Goal: Task Accomplishment & Management: Use online tool/utility

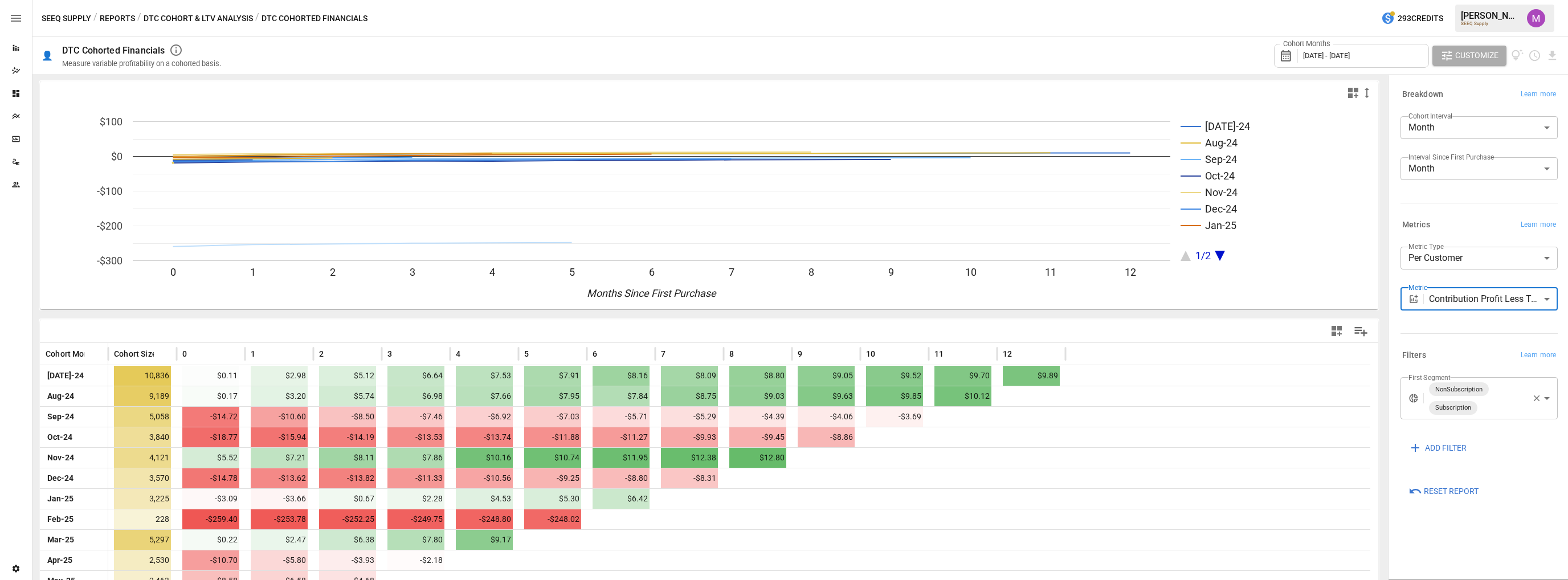
scroll to position [58, 0]
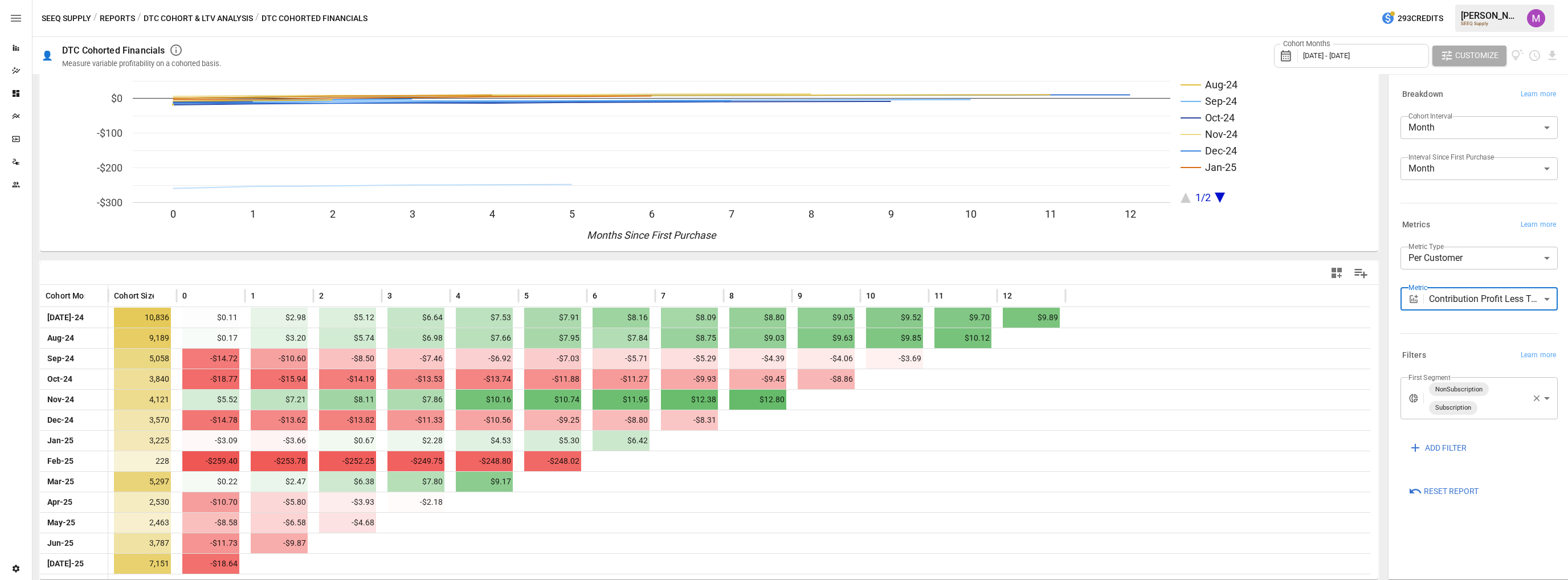
click at [1540, 400] on icon "button" at bounding box center [1536, 398] width 11 height 11
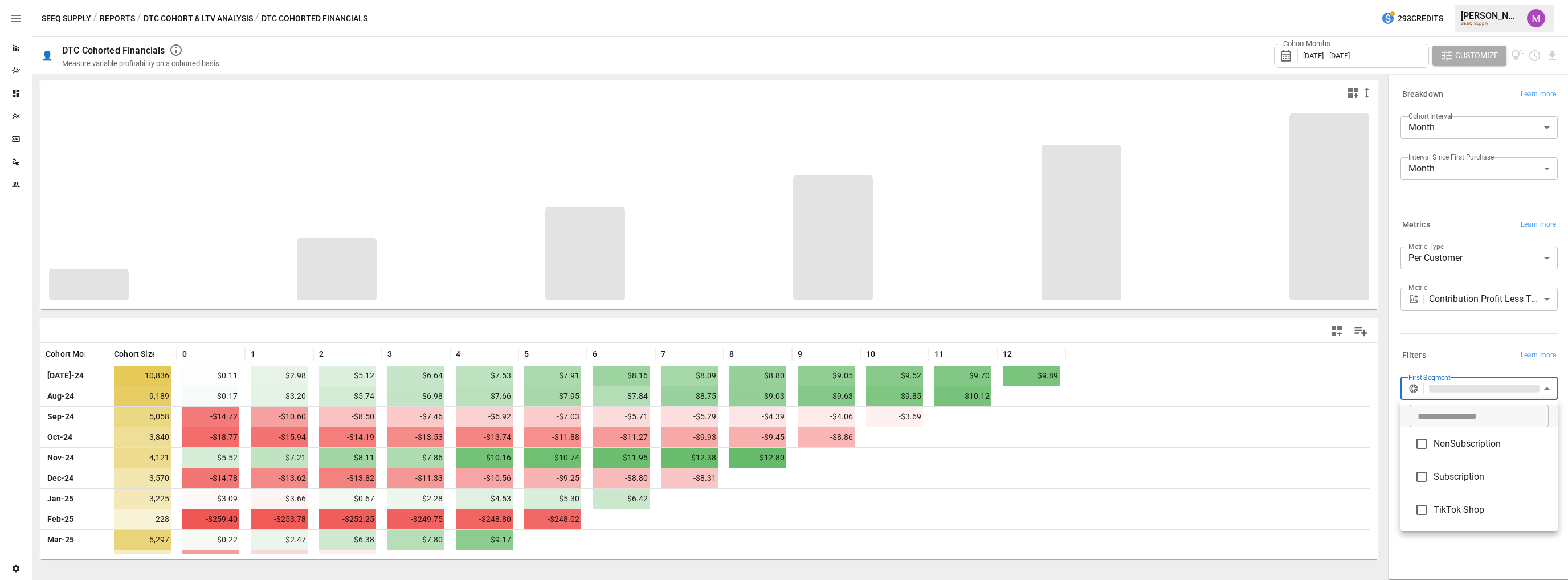
click at [1477, 0] on body "Reports Dazzler Studio Dashboards Plans SmartModel ™ Data Sources Team Settings…" at bounding box center [784, 0] width 1568 height 0
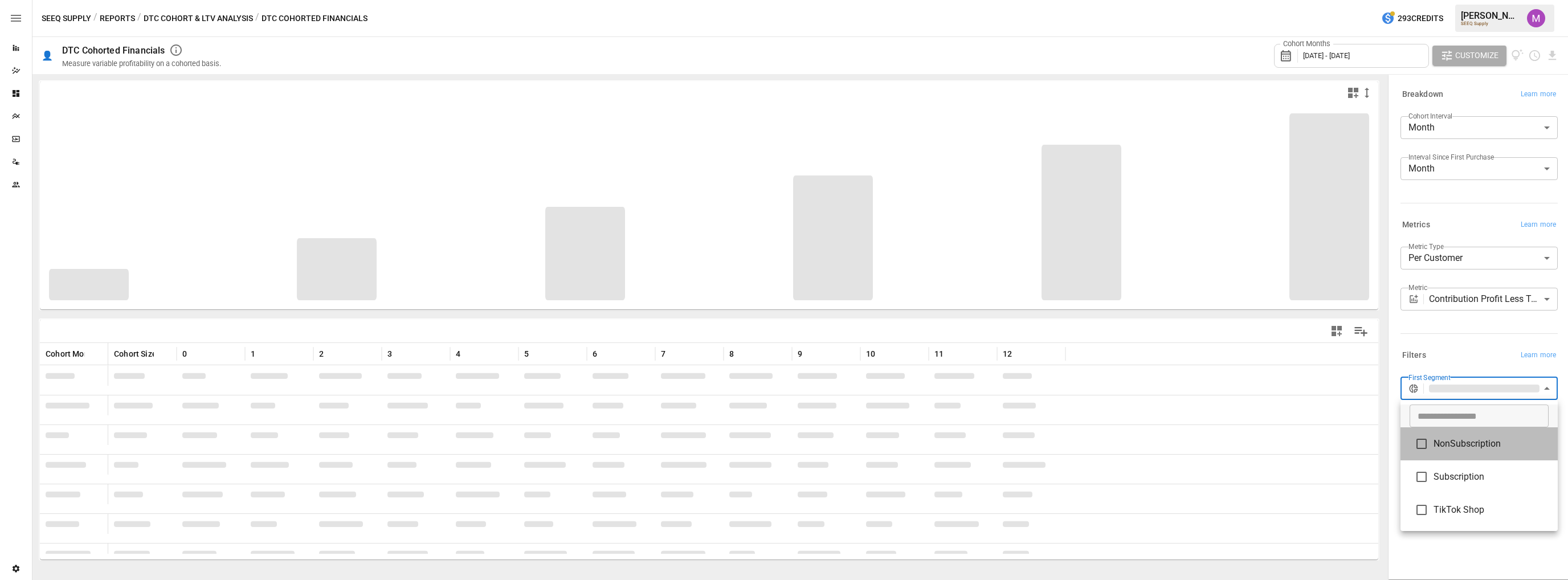
click at [1464, 445] on span "NonSubscription" at bounding box center [1491, 444] width 115 height 14
type input "**********"
click at [1465, 361] on div at bounding box center [784, 290] width 1568 height 580
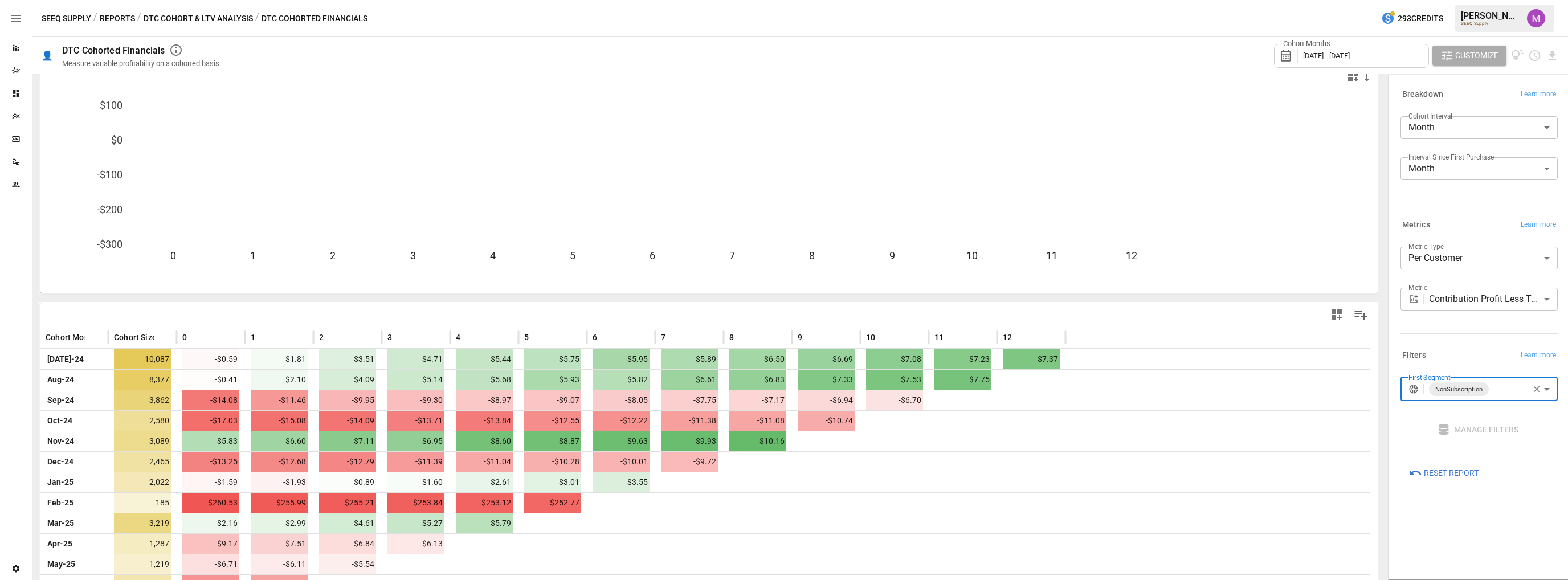
scroll to position [58, 0]
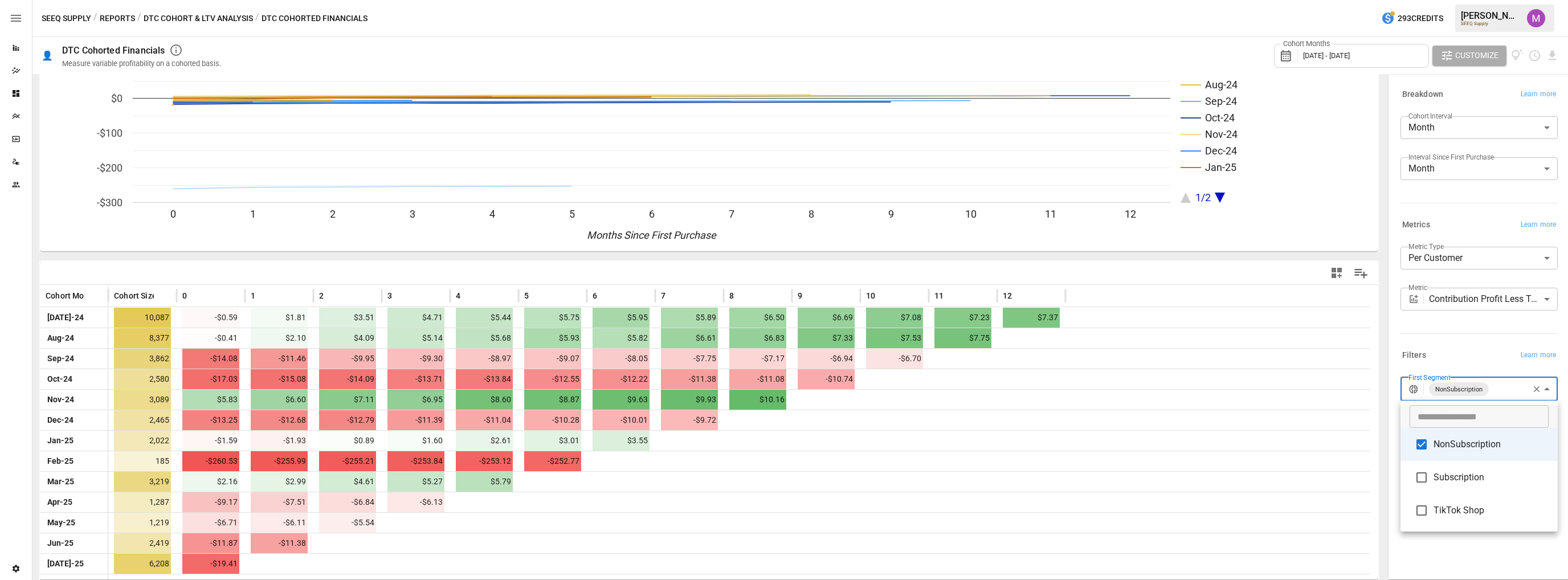
click at [1519, 0] on body "Reports Dazzler Studio Dashboards Plans SmartModel ™ Data Sources Team Settings…" at bounding box center [784, 0] width 1568 height 0
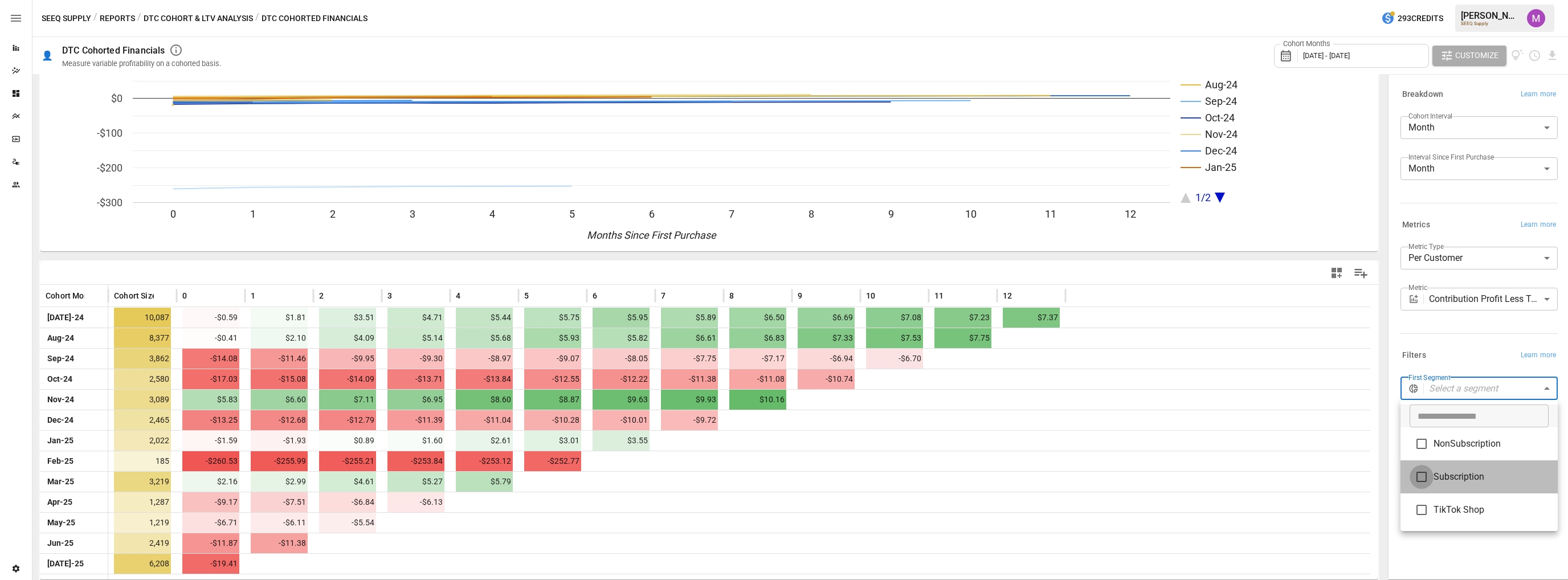
type input "**********"
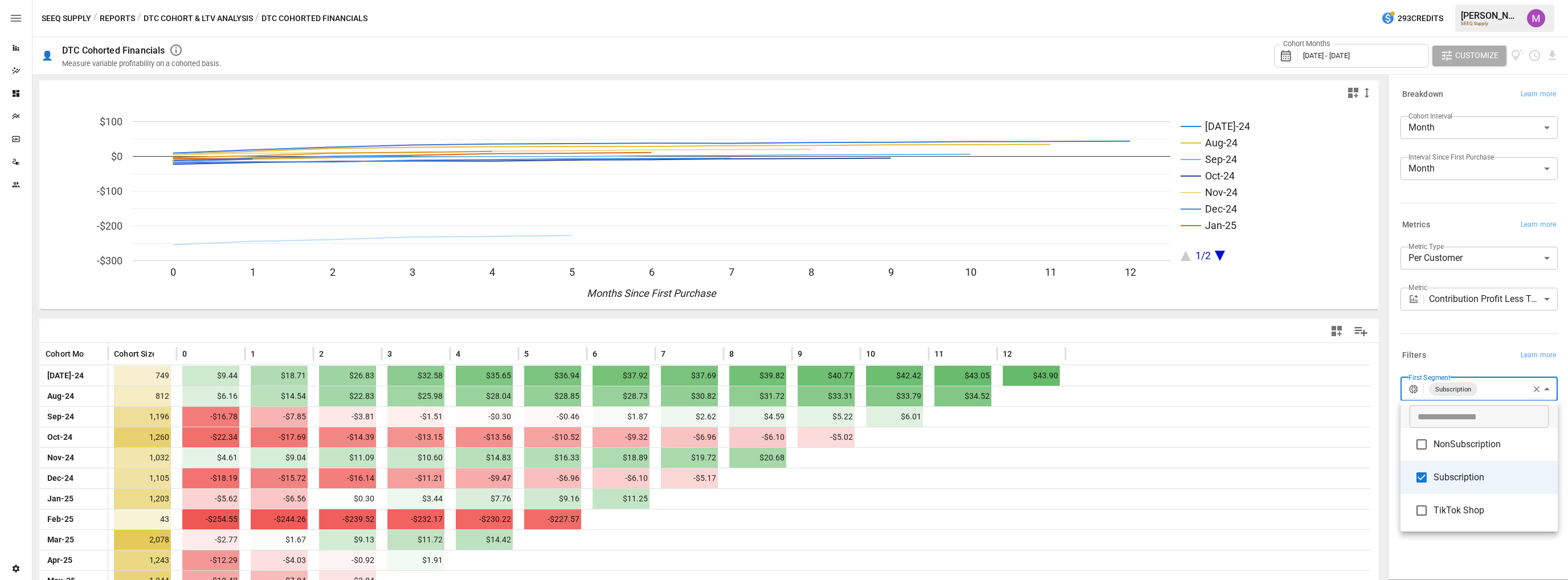
click at [1477, 334] on div at bounding box center [784, 290] width 1568 height 580
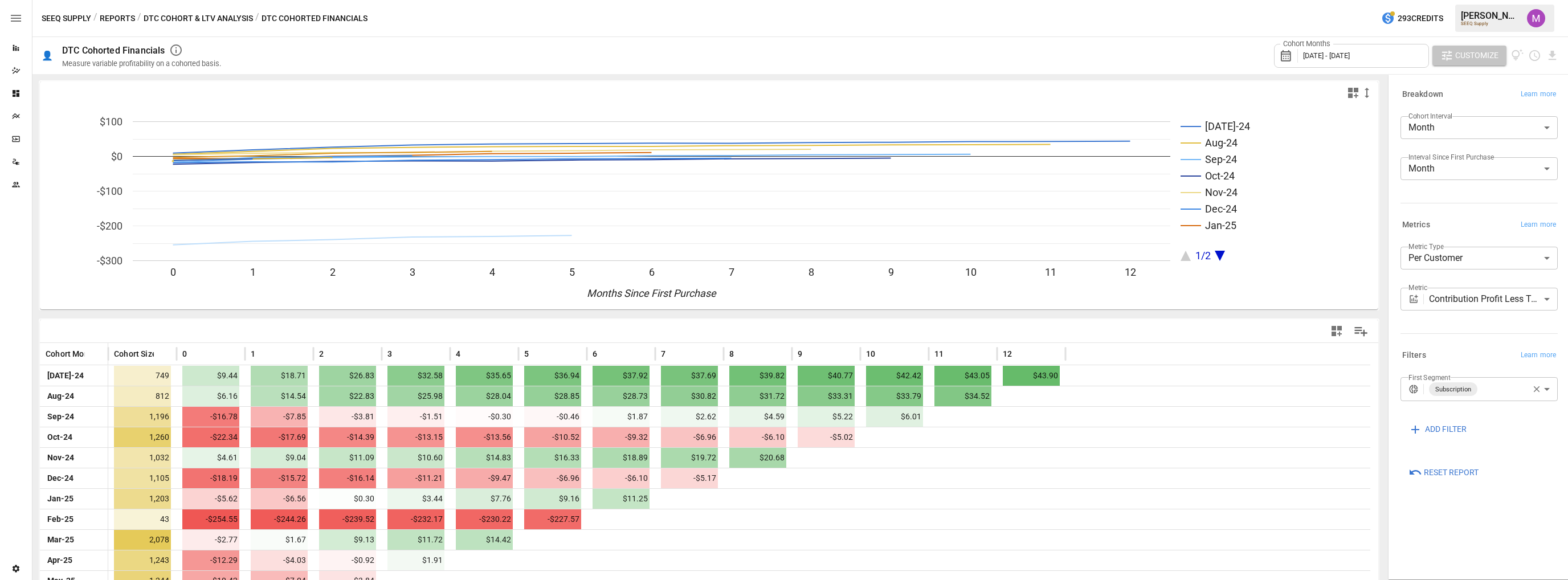
click at [1482, 61] on span "Customize" at bounding box center [1476, 55] width 43 height 14
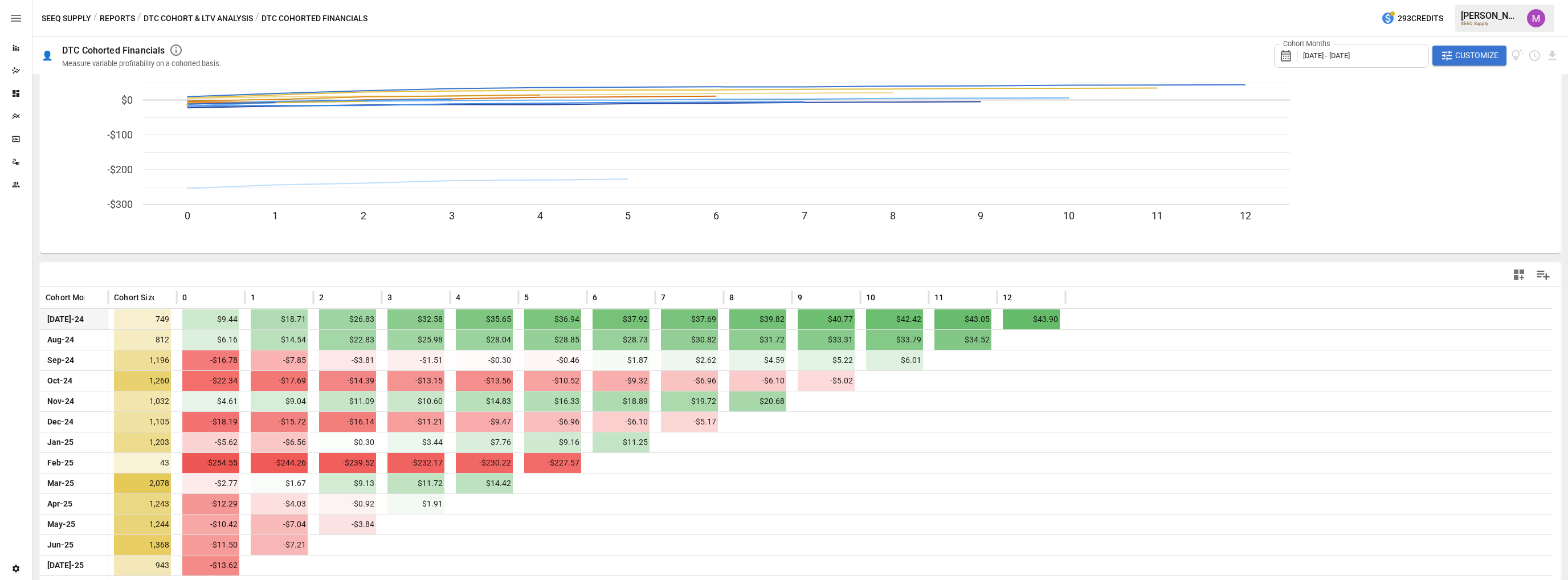
scroll to position [58, 0]
